Goal: Check status: Check status

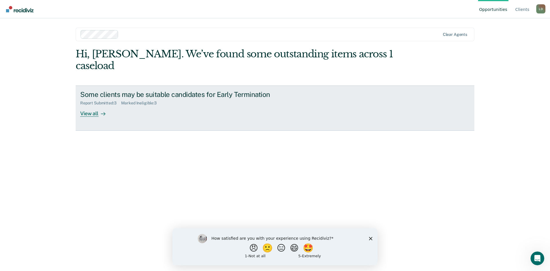
click at [100, 110] on div at bounding box center [102, 113] width 7 height 7
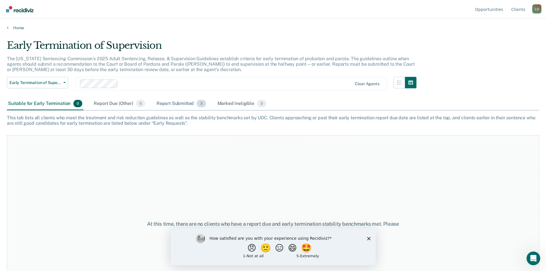
click at [174, 105] on div "Report Submitted 3" at bounding box center [181, 103] width 52 height 13
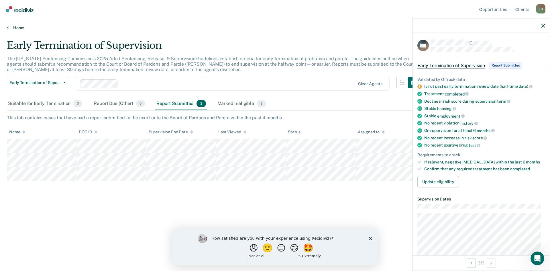
click at [9, 26] on link "Home" at bounding box center [275, 27] width 536 height 5
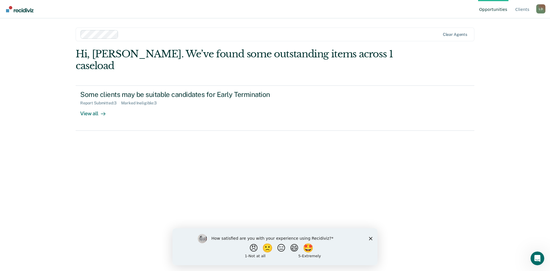
click at [371, 237] on icon "Close survey" at bounding box center [370, 237] width 3 height 3
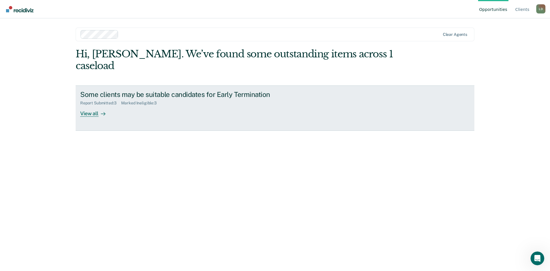
click at [102, 111] on icon at bounding box center [103, 113] width 5 height 5
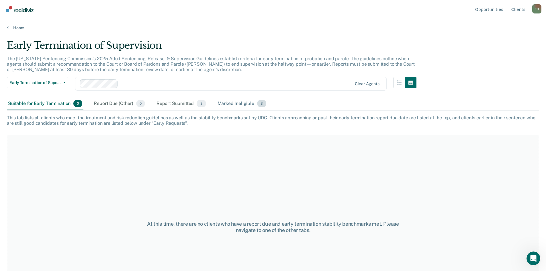
click at [226, 102] on div "Marked Ineligible 3" at bounding box center [241, 103] width 51 height 13
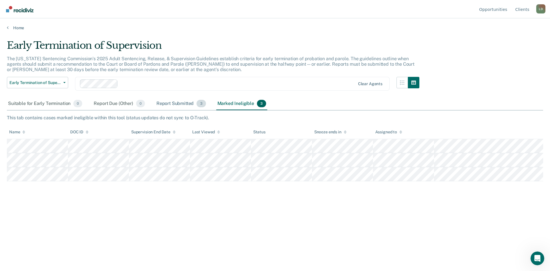
click at [181, 103] on div "Report Submitted 3" at bounding box center [181, 103] width 52 height 13
